Goal: Check status: Check status

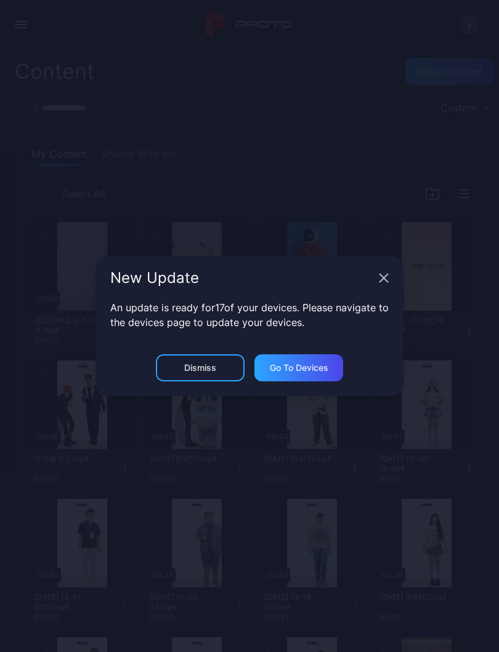
click at [384, 278] on icon "button" at bounding box center [384, 278] width 8 height 8
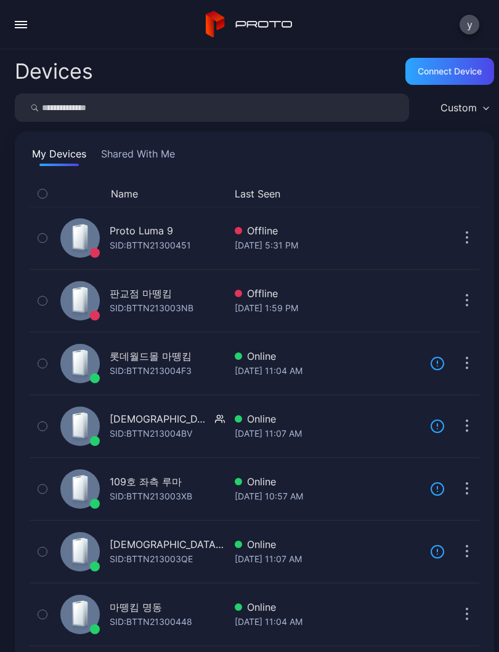
click at [18, 18] on button "button" at bounding box center [21, 24] width 25 height 25
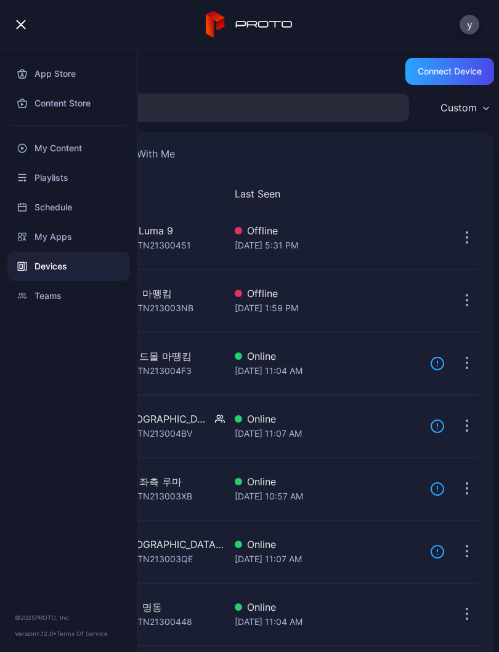
click at [401, 186] on button "Last Seen" at bounding box center [324, 193] width 180 height 15
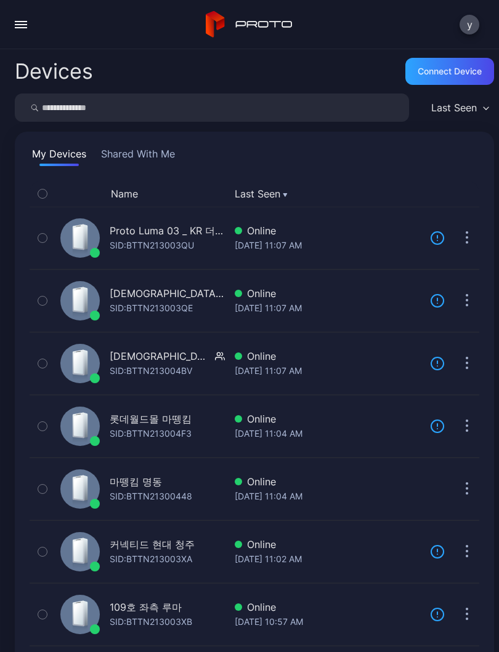
click at [326, 492] on div "[DATE] 11:04 AM" at bounding box center [326, 496] width 185 height 15
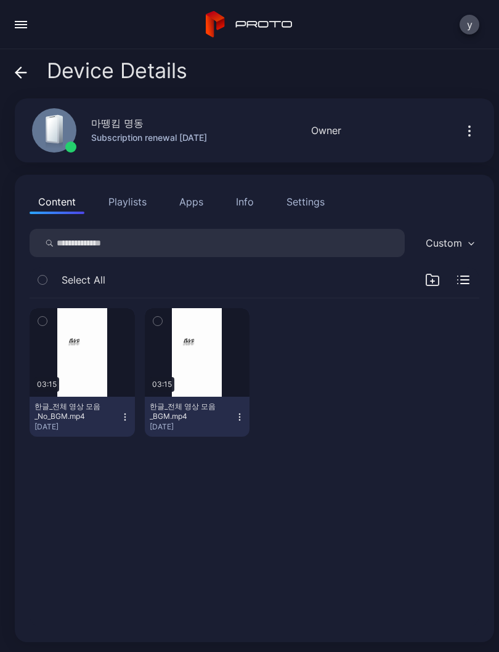
click at [76, 385] on button "button" at bounding box center [82, 352] width 105 height 89
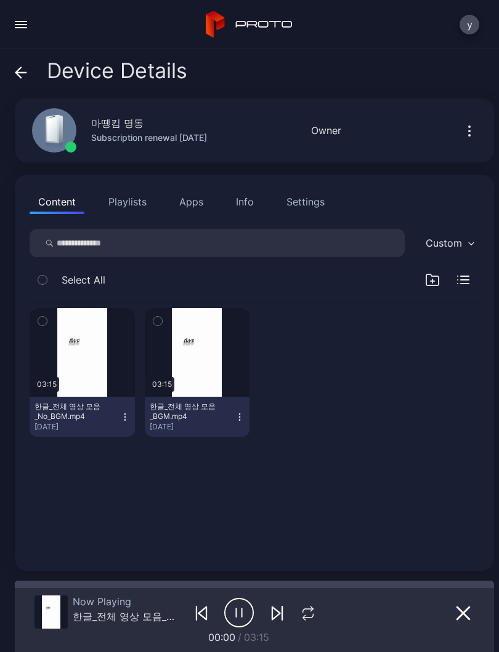
click at [0, 0] on div "button" at bounding box center [0, 0] width 0 height 0
click at [303, 617] on icon "button" at bounding box center [303, 617] width 2 height 5
click at [309, 617] on icon "button" at bounding box center [307, 613] width 20 height 15
